Goal: Task Accomplishment & Management: Manage account settings

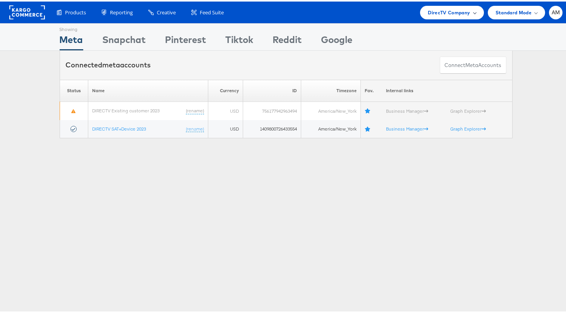
click at [428, 12] on span "DirecTV Company" at bounding box center [449, 11] width 42 height 8
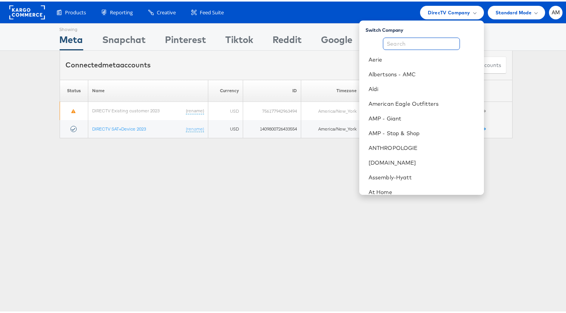
click at [425, 43] on input "text" at bounding box center [421, 42] width 77 height 12
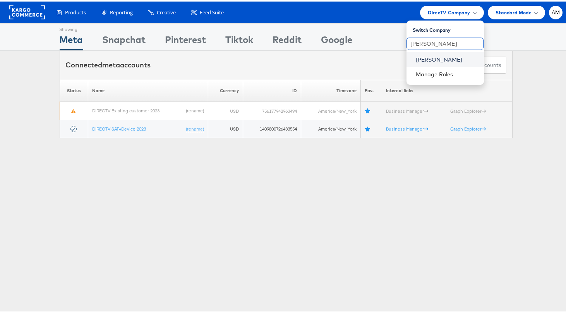
type input "[PERSON_NAME]"
click at [436, 60] on link "[PERSON_NAME]" at bounding box center [447, 58] width 62 height 8
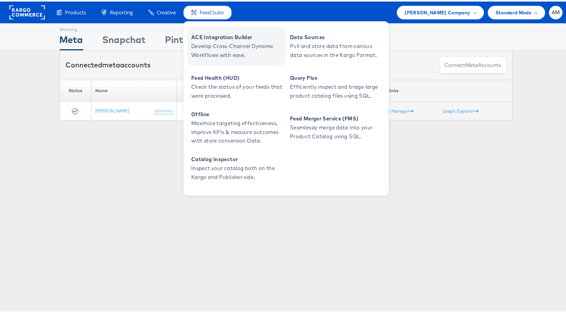
click at [217, 41] on span "Develop Cross-Channel Dynamic Workflows with ease." at bounding box center [237, 49] width 93 height 18
